Goal: Transaction & Acquisition: Purchase product/service

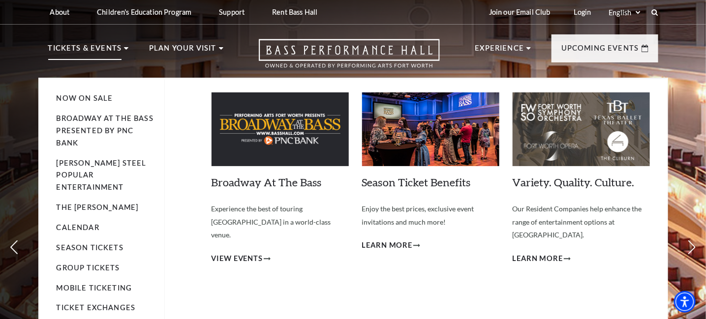
click at [116, 46] on p "Tickets & Events" at bounding box center [85, 51] width 74 height 18
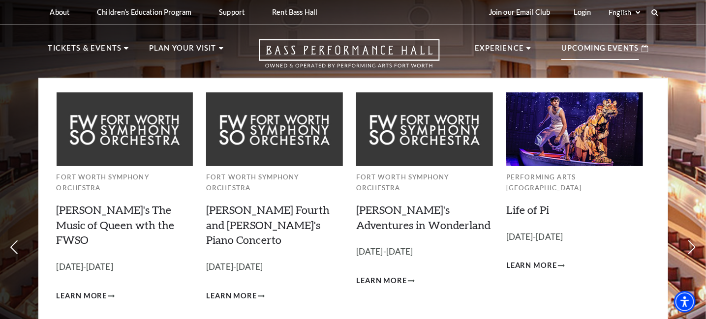
click at [577, 50] on p "Upcoming Events" at bounding box center [600, 51] width 78 height 18
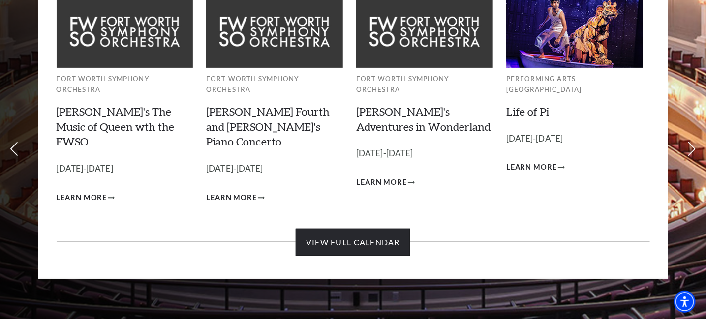
click at [374, 229] on link "View Full Calendar" at bounding box center [353, 243] width 115 height 28
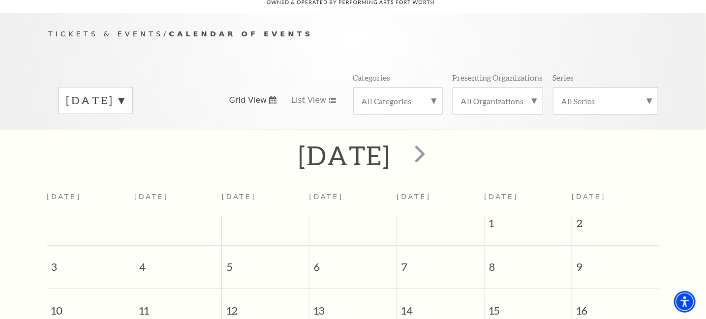
scroll to position [87, 0]
click at [434, 145] on span "next" at bounding box center [420, 153] width 28 height 28
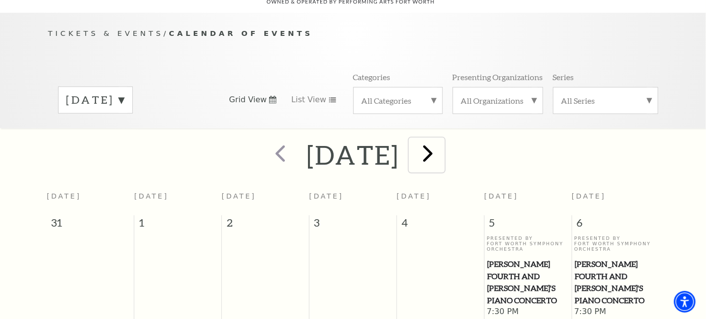
click at [442, 140] on span "next" at bounding box center [428, 153] width 28 height 28
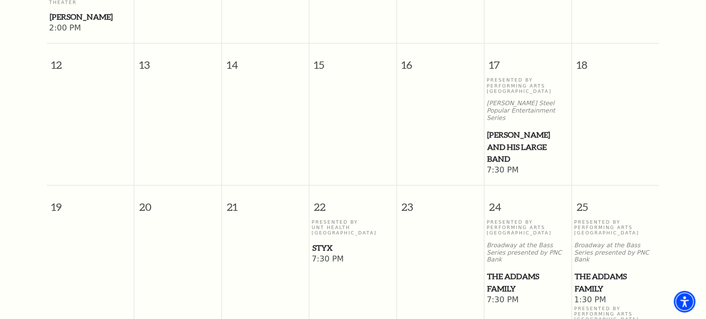
scroll to position [529, 0]
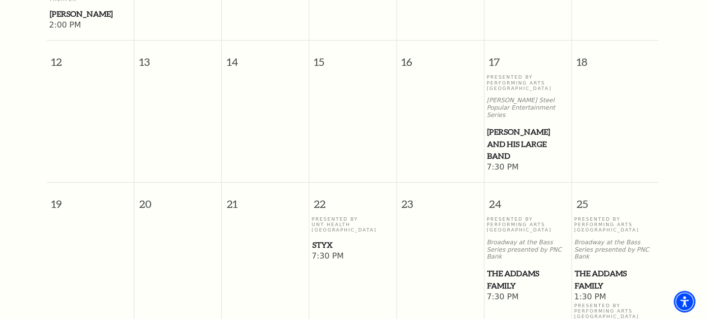
click at [326, 239] on span "Styx" at bounding box center [352, 245] width 81 height 12
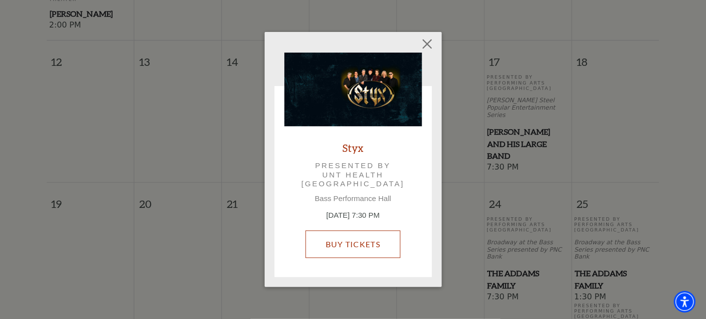
click at [353, 237] on link "Buy Tickets" at bounding box center [352, 245] width 95 height 28
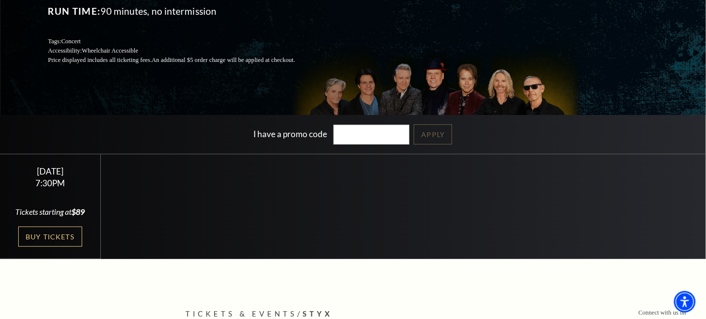
scroll to position [148, 0]
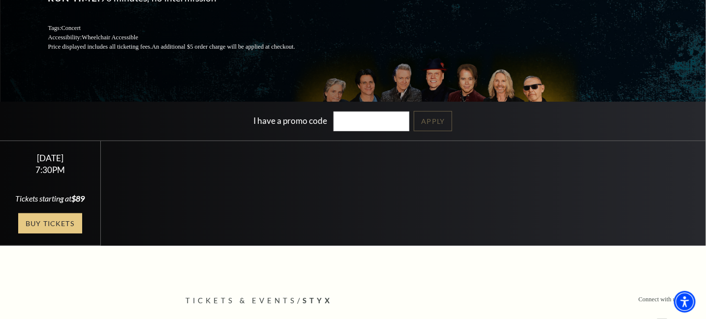
click at [50, 229] on link "Buy Tickets" at bounding box center [50, 223] width 64 height 20
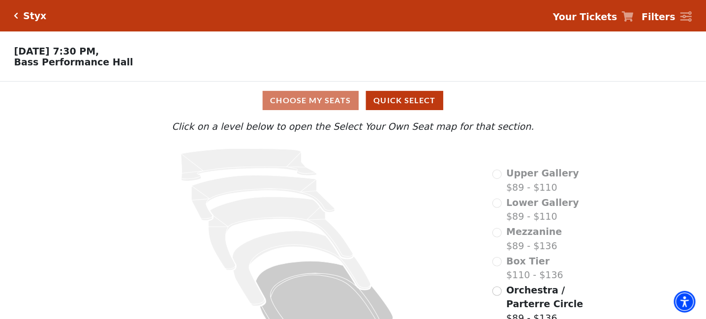
scroll to position [33, 0]
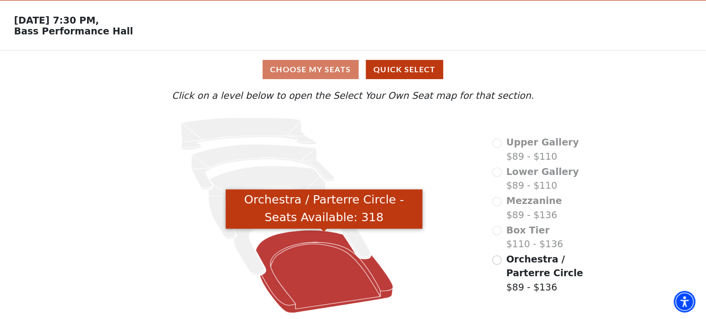
click at [310, 234] on icon "Orchestra / Parterre Circle - Seats Available: 318" at bounding box center [324, 271] width 137 height 83
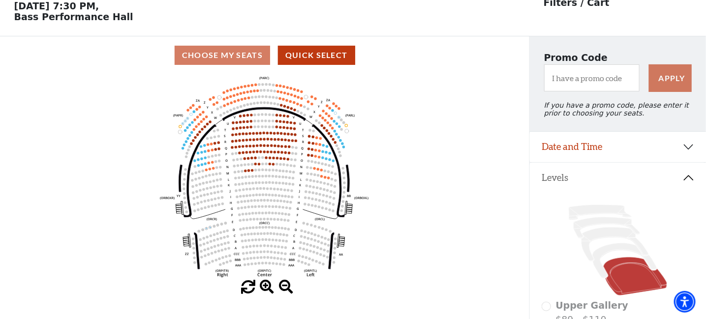
scroll to position [45, 0]
